Goal: Task Accomplishment & Management: Complete application form

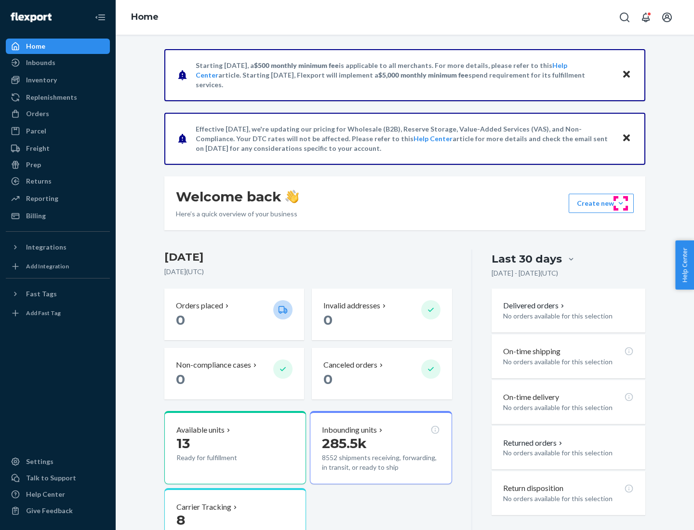
click at [621, 203] on button "Create new Create new inbound Create new order Create new product" at bounding box center [601, 203] width 65 height 19
click at [58, 63] on div "Inbounds" at bounding box center [58, 62] width 102 height 13
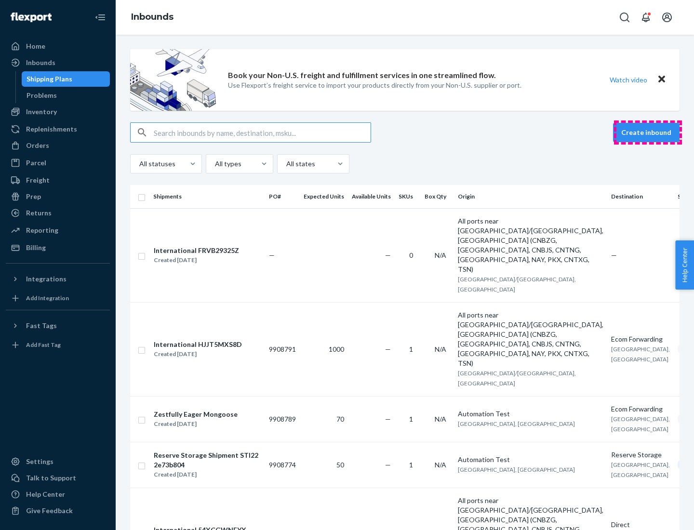
click at [648, 133] on button "Create inbound" at bounding box center [646, 132] width 67 height 19
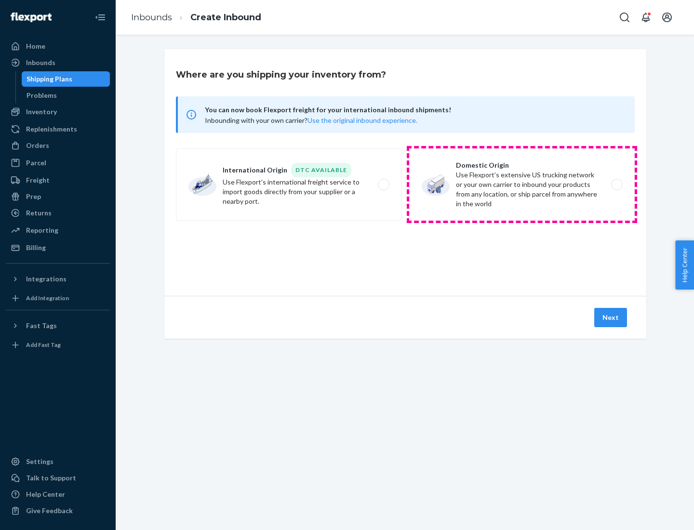
click at [522, 185] on label "Domestic Origin Use Flexport’s extensive US trucking network or your own carrie…" at bounding box center [522, 184] width 226 height 72
click at [616, 185] on input "Domestic Origin Use Flexport’s extensive US trucking network or your own carrie…" at bounding box center [619, 185] width 6 height 6
radio input "true"
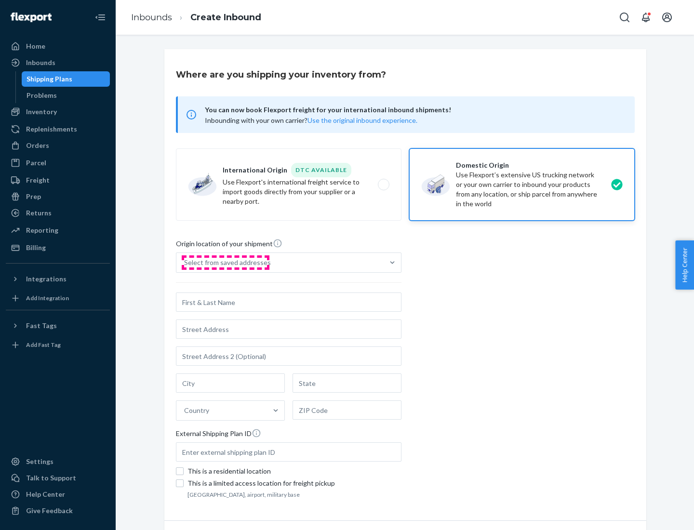
click at [225, 263] on div "Select from saved addresses" at bounding box center [227, 263] width 87 height 10
click at [185, 263] on input "Select from saved addresses" at bounding box center [184, 263] width 1 height 10
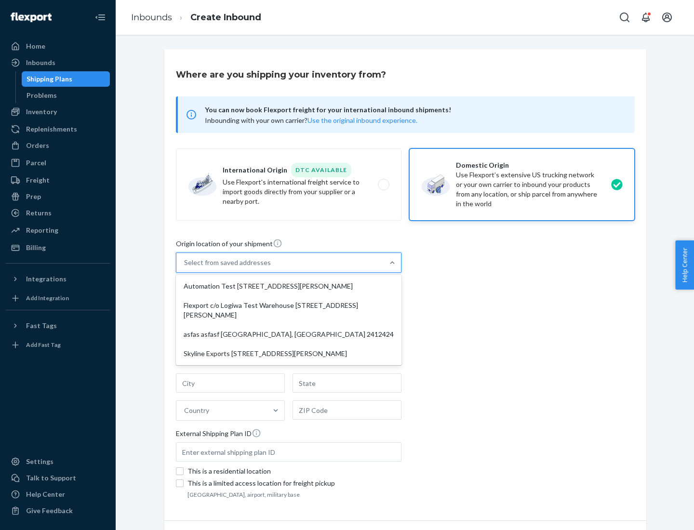
scroll to position [4, 0]
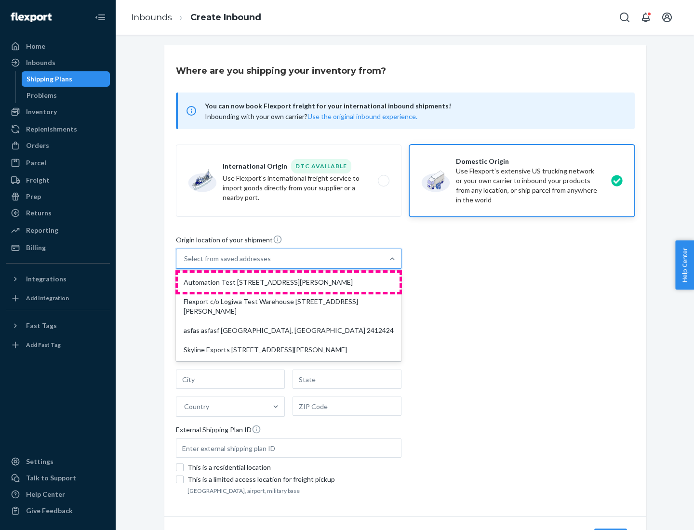
click at [289, 282] on div "Automation Test [STREET_ADDRESS][PERSON_NAME]" at bounding box center [289, 282] width 222 height 19
click at [185, 264] on input "option Automation Test [STREET_ADDRESS][PERSON_NAME] focused, 1 of 4. 4 results…" at bounding box center [184, 259] width 1 height 10
type input "Automation Test"
type input "9th Floor"
type input "[GEOGRAPHIC_DATA]"
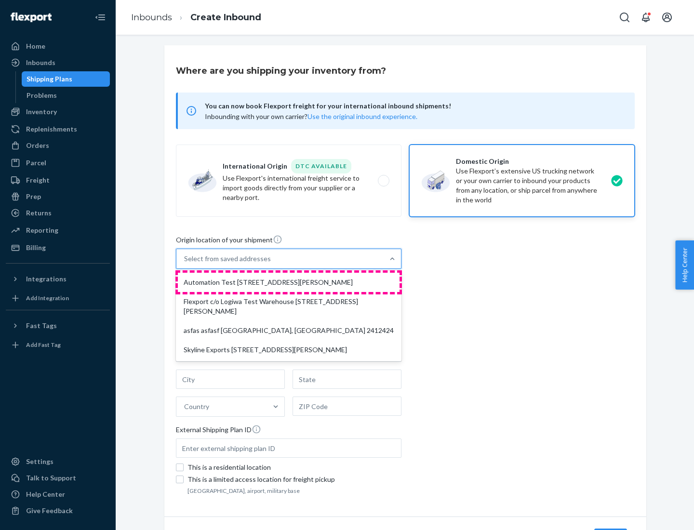
type input "CA"
type input "94104"
type input "[STREET_ADDRESS][PERSON_NAME]"
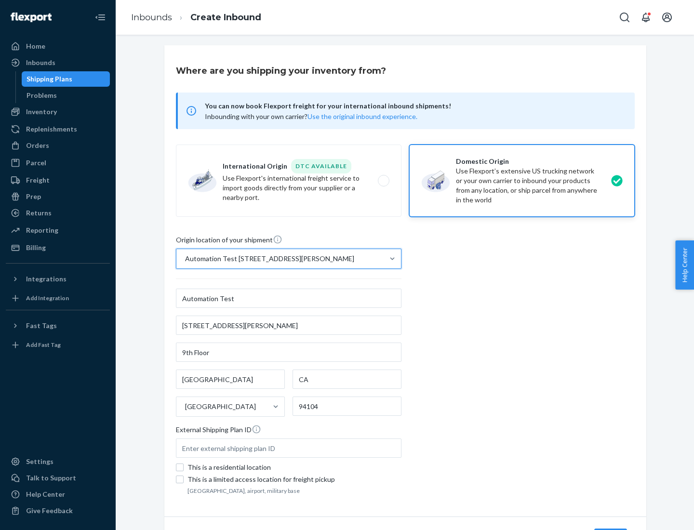
scroll to position [56, 0]
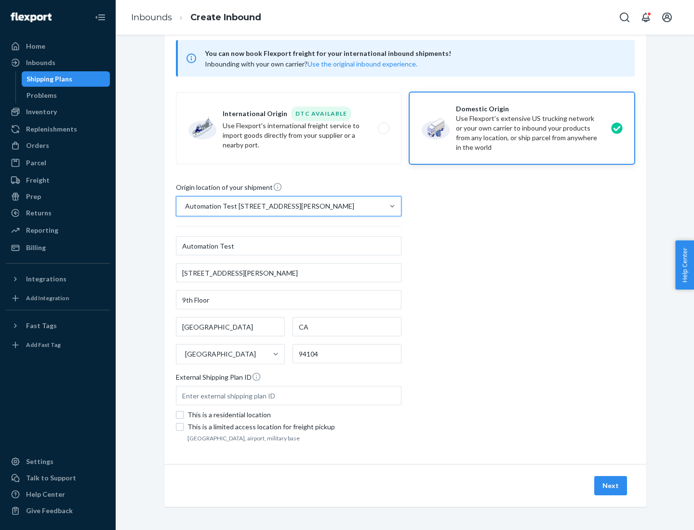
click at [611, 486] on button "Next" at bounding box center [610, 485] width 33 height 19
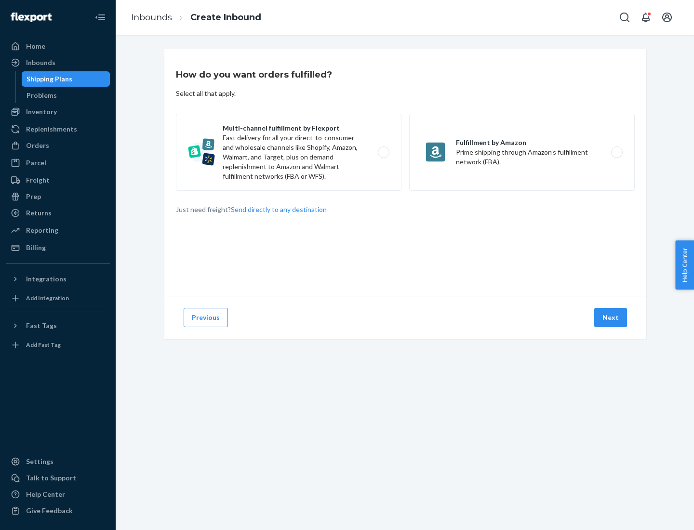
click at [289, 152] on label "Multi-channel fulfillment by Flexport Fast delivery for all your direct-to-cons…" at bounding box center [289, 152] width 226 height 77
click at [383, 152] on input "Multi-channel fulfillment by Flexport Fast delivery for all your direct-to-cons…" at bounding box center [386, 152] width 6 height 6
radio input "true"
click at [611, 318] on button "Next" at bounding box center [610, 317] width 33 height 19
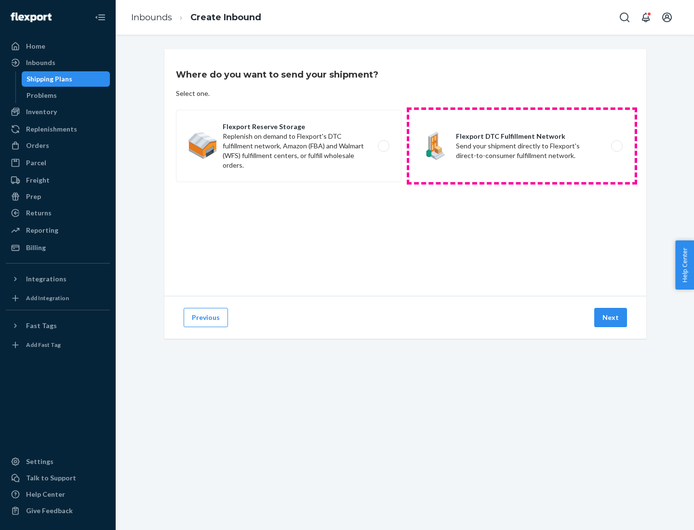
click at [522, 146] on label "Flexport DTC Fulfillment Network Send your shipment directly to Flexport's dire…" at bounding box center [522, 146] width 226 height 72
click at [616, 146] on input "Flexport DTC Fulfillment Network Send your shipment directly to Flexport's dire…" at bounding box center [619, 146] width 6 height 6
radio input "true"
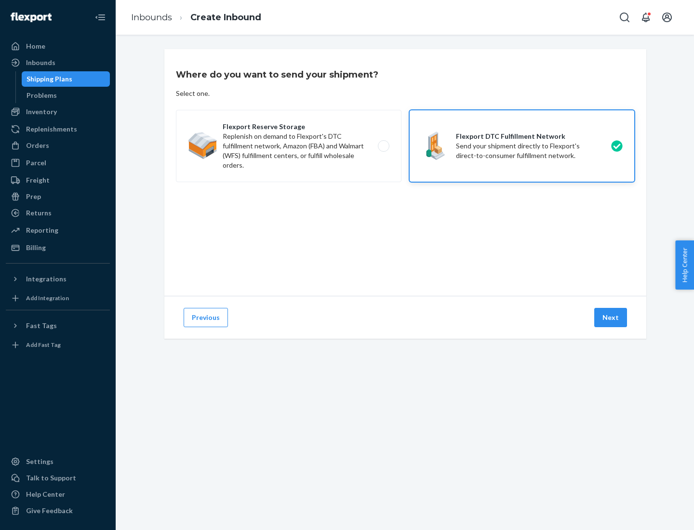
click at [611, 318] on button "Next" at bounding box center [610, 317] width 33 height 19
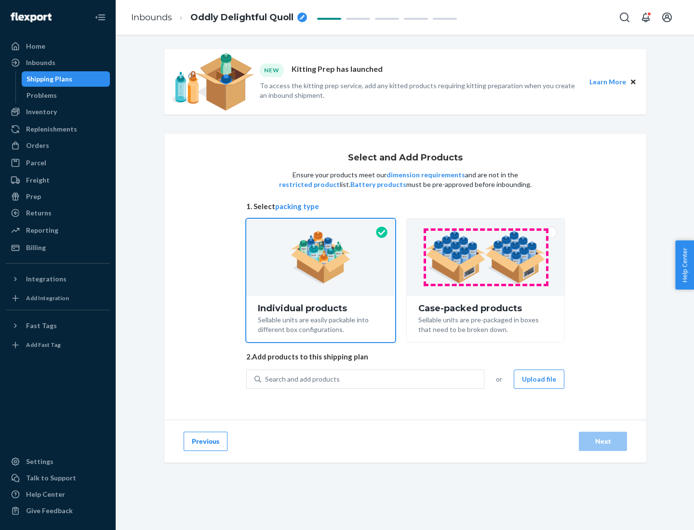
click at [486, 257] on img at bounding box center [486, 257] width 120 height 53
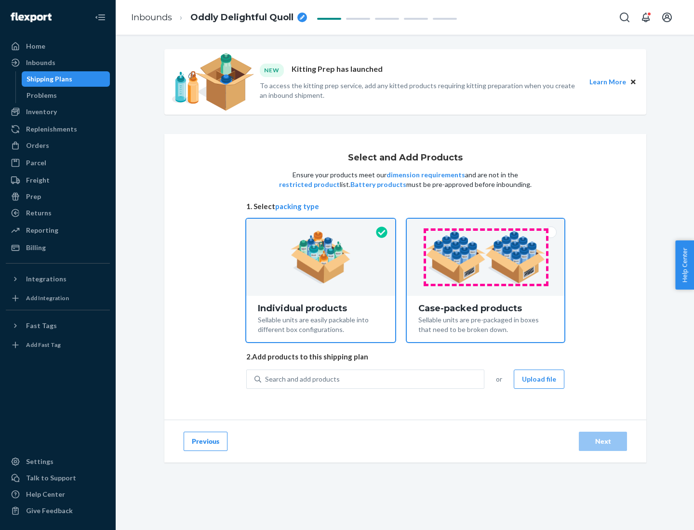
click at [486, 225] on input "Case-packed products Sellable units are pre-packaged in boxes that need to be b…" at bounding box center [485, 222] width 6 height 6
radio input "true"
radio input "false"
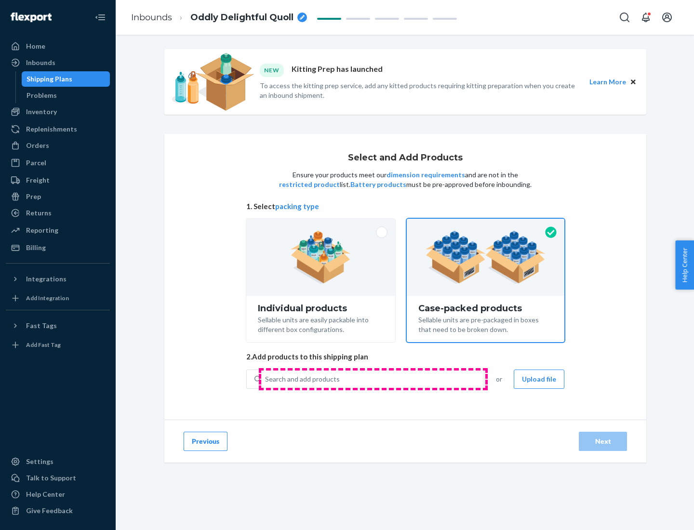
click at [373, 379] on div "Search and add products" at bounding box center [372, 379] width 223 height 17
click at [266, 379] on input "Search and add products" at bounding box center [265, 379] width 1 height 10
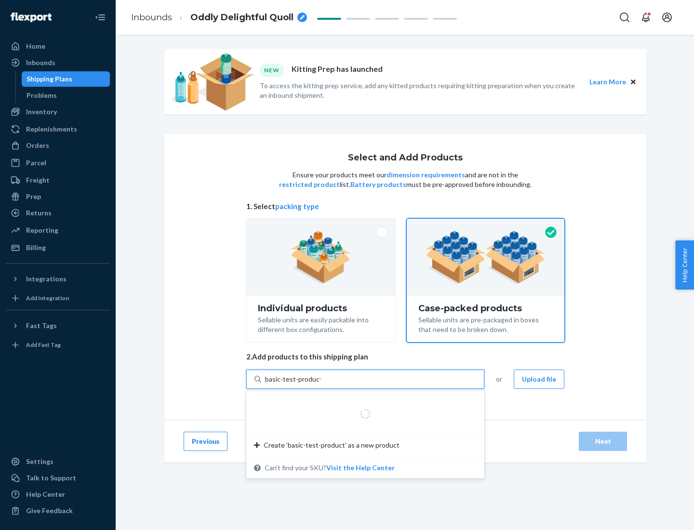
type input "basic-test-product-1"
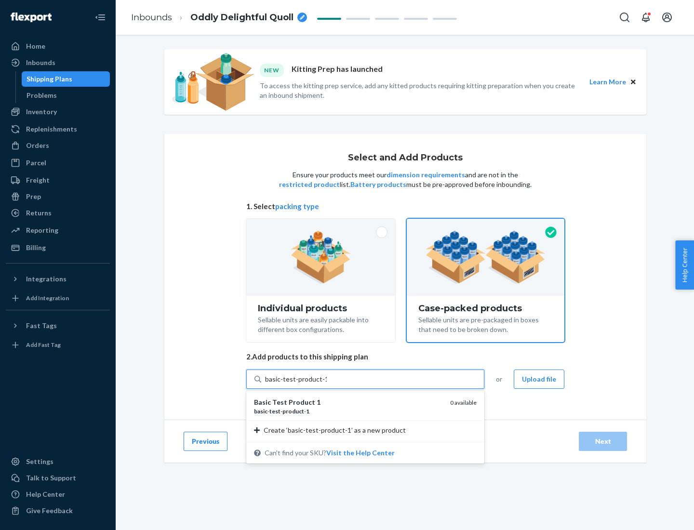
click at [348, 411] on div "basic - test - product - 1" at bounding box center [348, 411] width 188 height 8
click at [327, 384] on input "basic-test-product-1" at bounding box center [296, 379] width 62 height 10
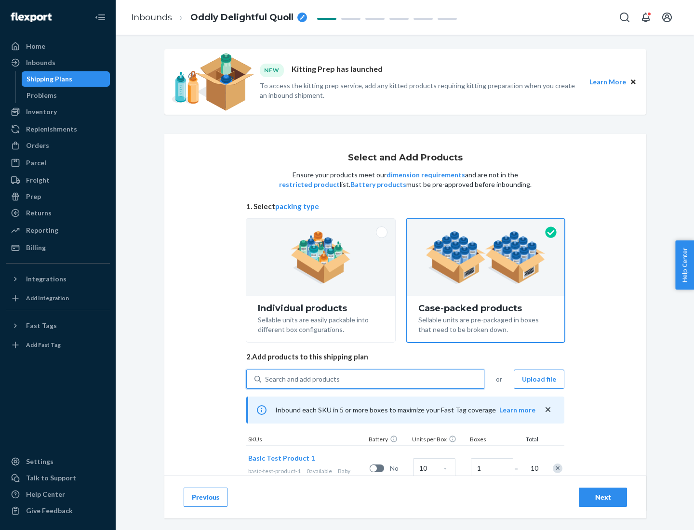
scroll to position [35, 0]
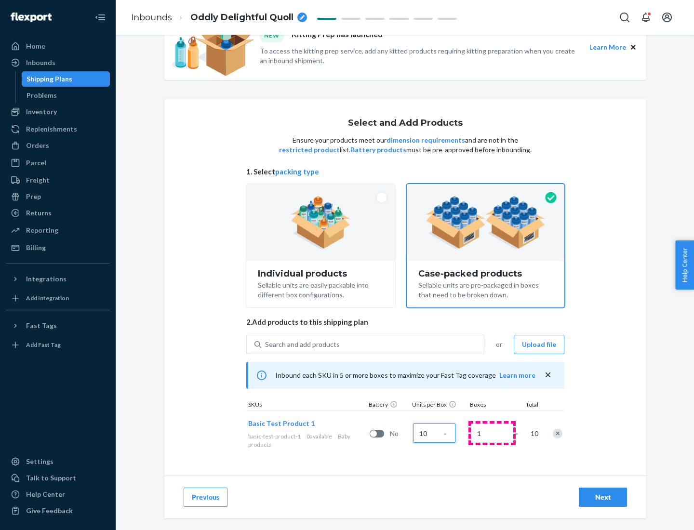
type input "10"
type input "7"
click at [603, 497] on div "Next" at bounding box center [603, 498] width 32 height 10
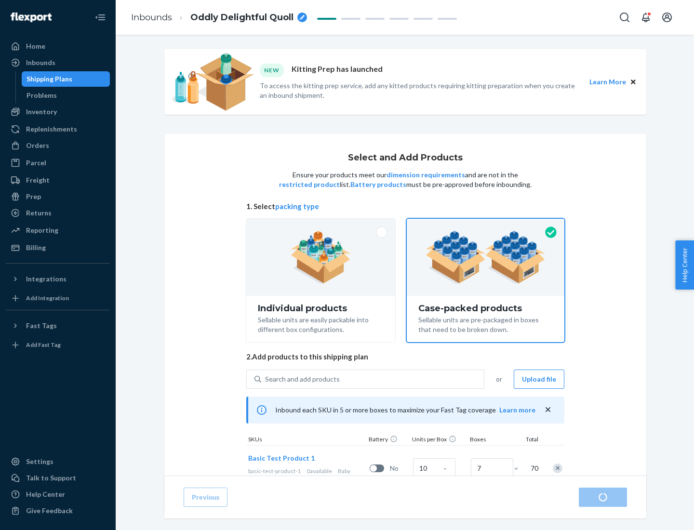
radio input "true"
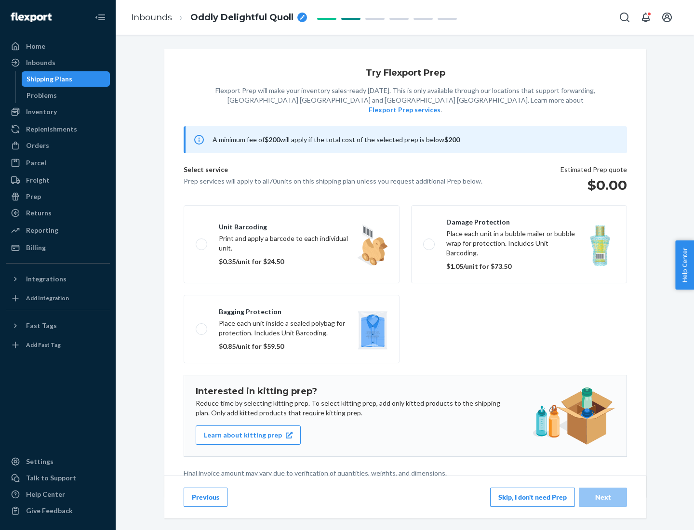
scroll to position [2, 0]
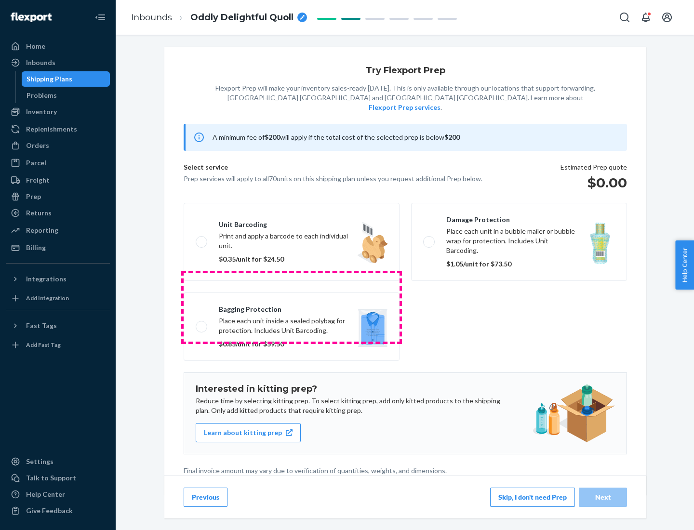
click at [292, 307] on label "Bagging protection Place each unit inside a sealed polybag for protection. Incl…" at bounding box center [292, 327] width 216 height 68
click at [202, 323] on input "Bagging protection Place each unit inside a sealed polybag for protection. Incl…" at bounding box center [199, 326] width 6 height 6
checkbox input "true"
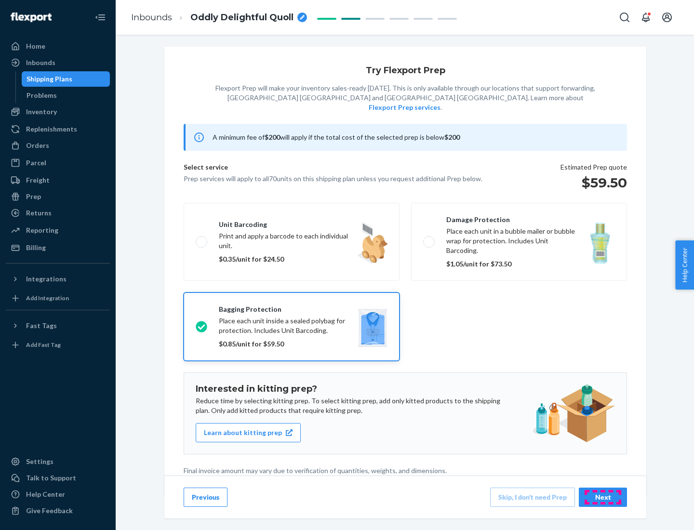
click at [603, 497] on div "Next" at bounding box center [603, 498] width 32 height 10
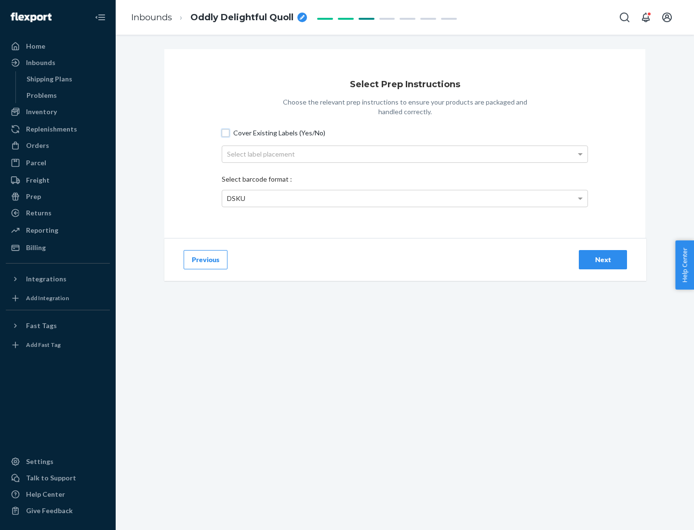
click at [226, 133] on input "Cover Existing Labels (Yes/No)" at bounding box center [226, 133] width 8 height 8
checkbox input "true"
click at [405, 154] on div "Select label placement" at bounding box center [404, 154] width 365 height 16
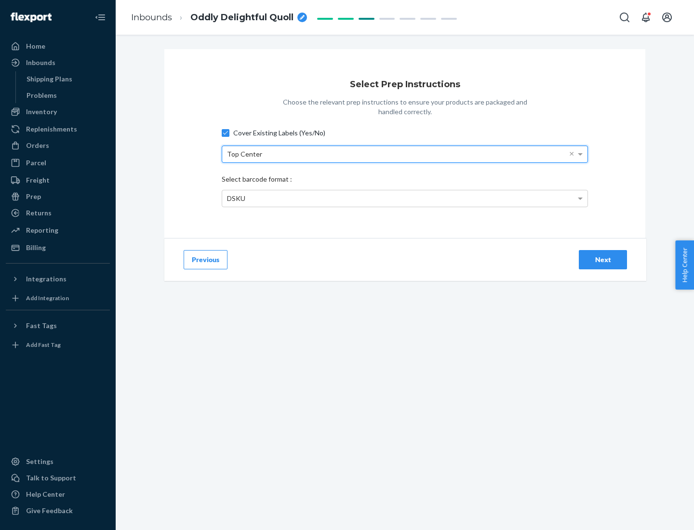
click at [405, 198] on div "DSKU" at bounding box center [404, 198] width 365 height 16
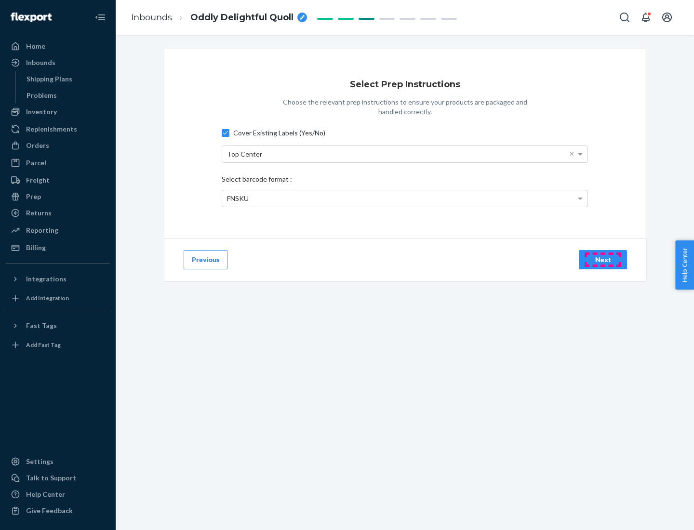
click at [603, 259] on div "Next" at bounding box center [603, 260] width 32 height 10
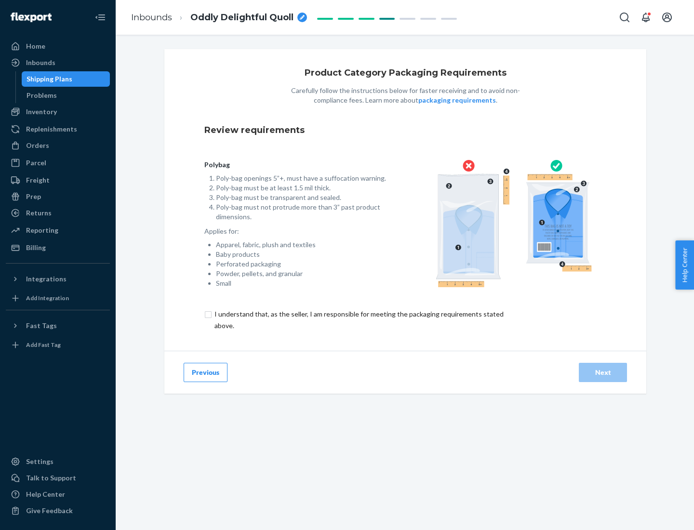
click at [358, 320] on input "checkbox" at bounding box center [364, 319] width 321 height 23
checkbox input "true"
click at [603, 372] on div "Next" at bounding box center [603, 373] width 32 height 10
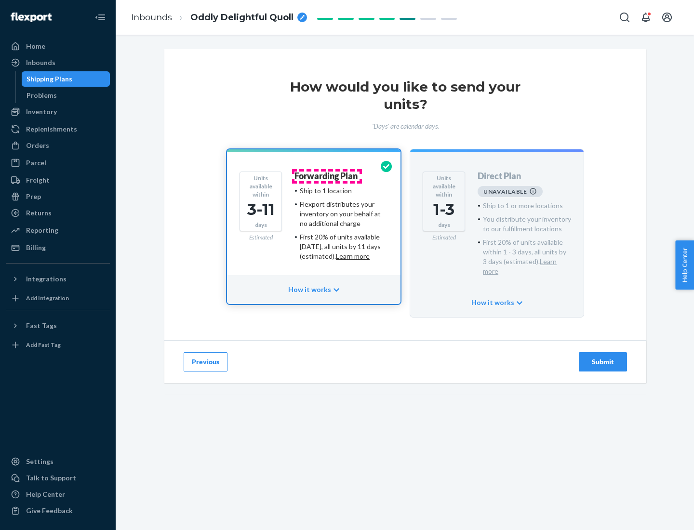
click at [327, 176] on h4 "Forwarding Plan" at bounding box center [325, 177] width 63 height 10
click at [603, 357] on div "Submit" at bounding box center [603, 362] width 32 height 10
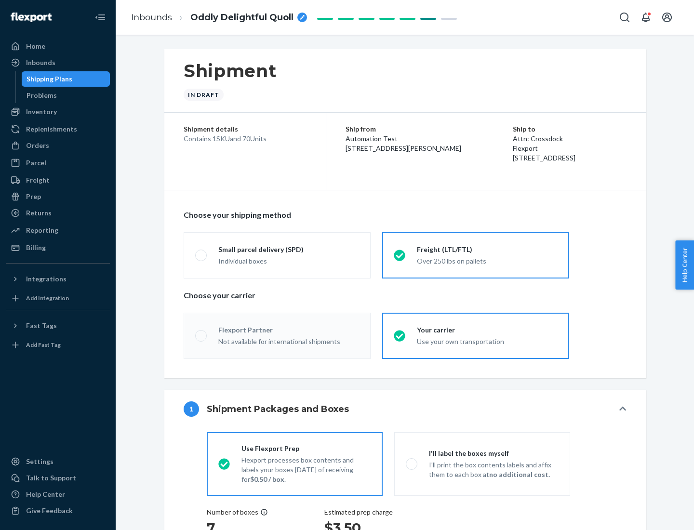
radio input "true"
radio input "false"
radio input "true"
radio input "false"
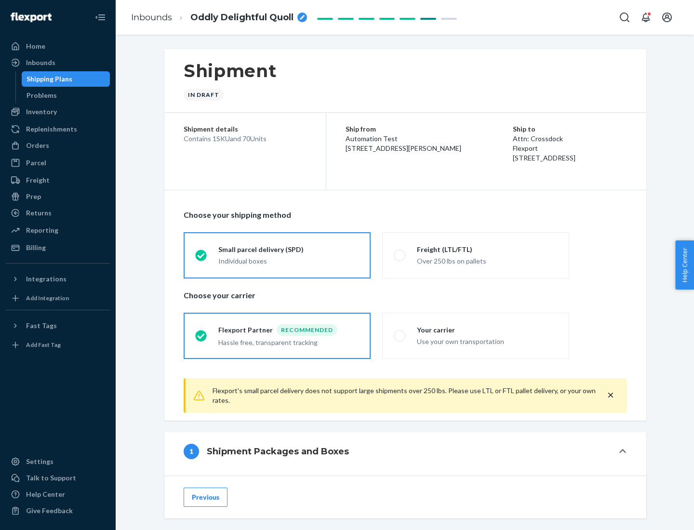
click at [289, 261] on div "Individual boxes" at bounding box center [288, 261] width 141 height 10
click at [201, 258] on input "Small parcel delivery (SPD) Individual boxes" at bounding box center [198, 255] width 6 height 6
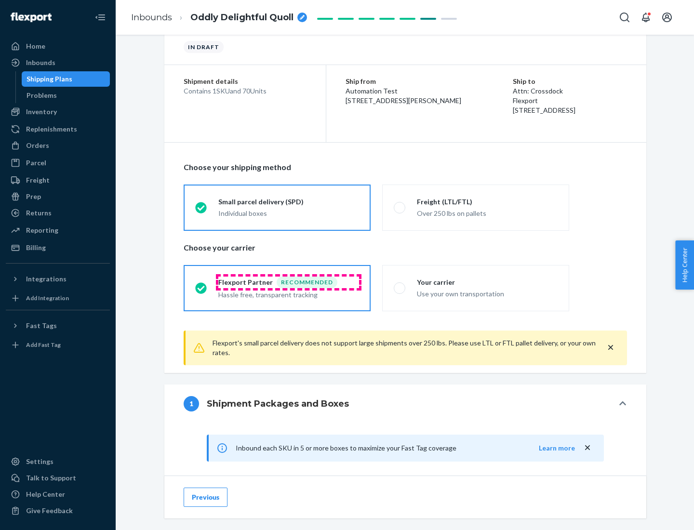
click at [289, 282] on div "Recommended" at bounding box center [307, 283] width 61 height 12
click at [201, 285] on input "Flexport Partner Recommended Hassle free, transparent tracking" at bounding box center [198, 288] width 6 height 6
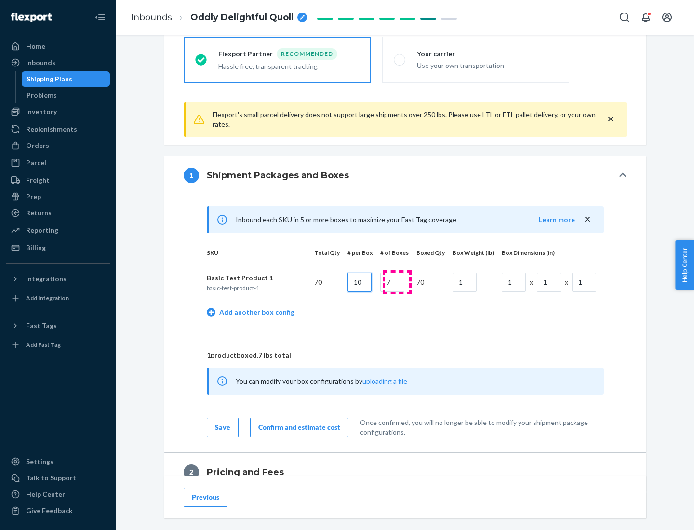
type input "10"
type input "7"
type input "1"
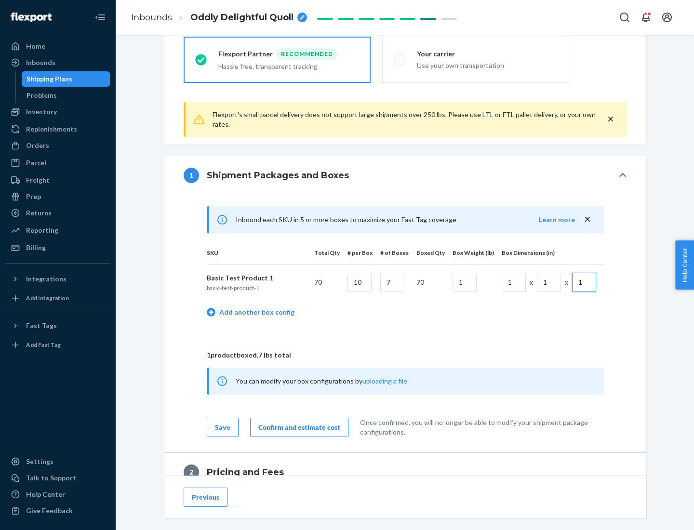
scroll to position [421, 0]
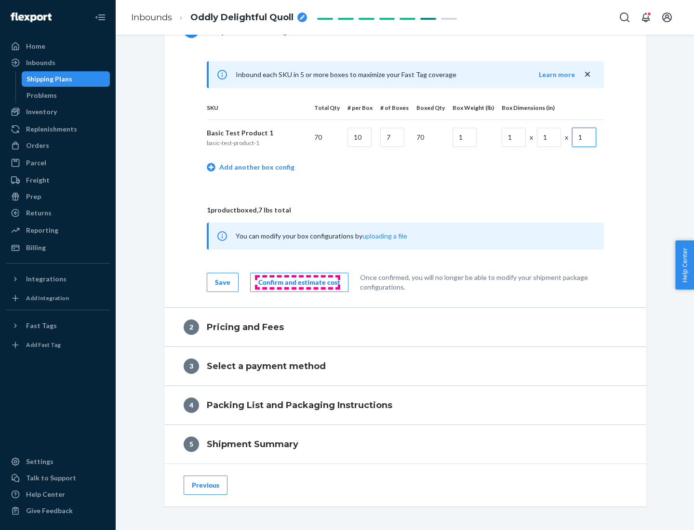
type input "1"
click at [297, 282] on div "Confirm and estimate cost" at bounding box center [299, 283] width 82 height 10
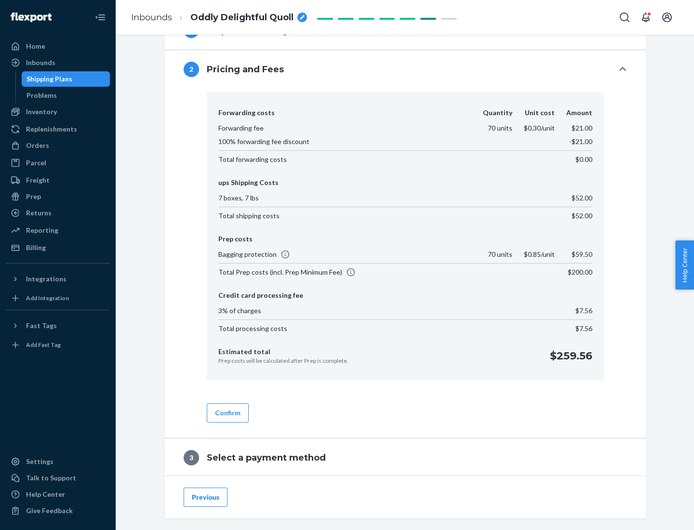
scroll to position [552, 0]
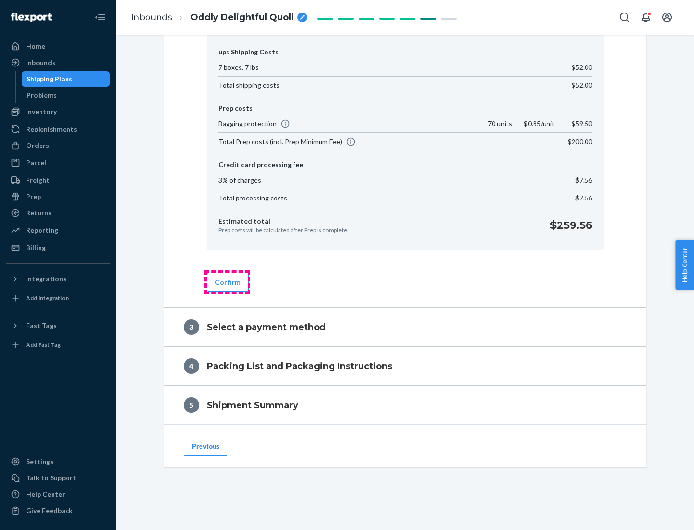
click at [227, 282] on button "Confirm" at bounding box center [228, 282] width 42 height 19
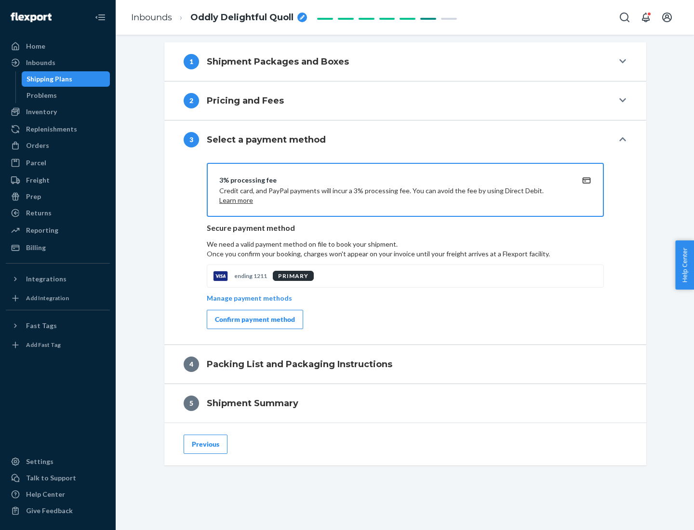
scroll to position [390, 0]
click at [254, 320] on div "Confirm payment method" at bounding box center [255, 320] width 80 height 10
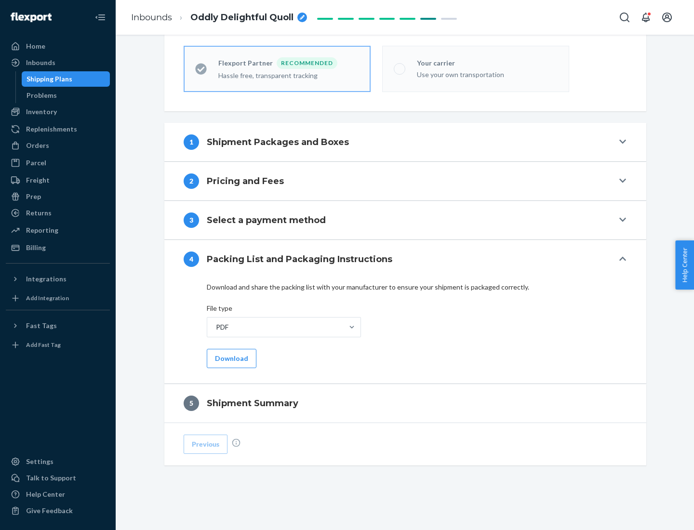
click at [230, 358] on button "Download" at bounding box center [232, 358] width 50 height 19
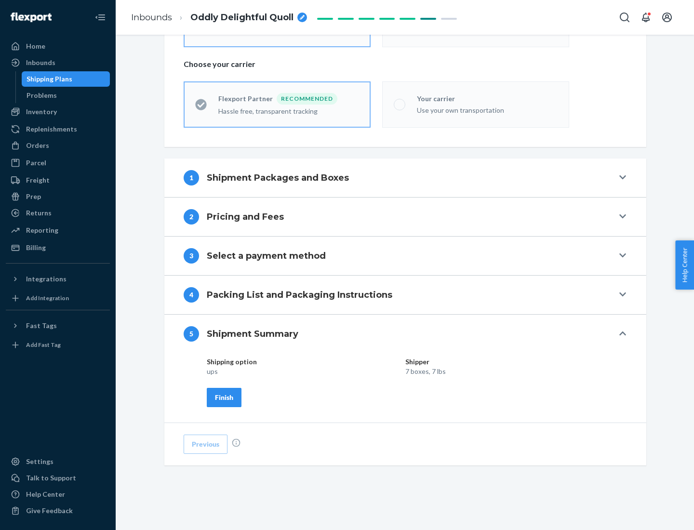
scroll to position [231, 0]
